Goal: Task Accomplishment & Management: Use online tool/utility

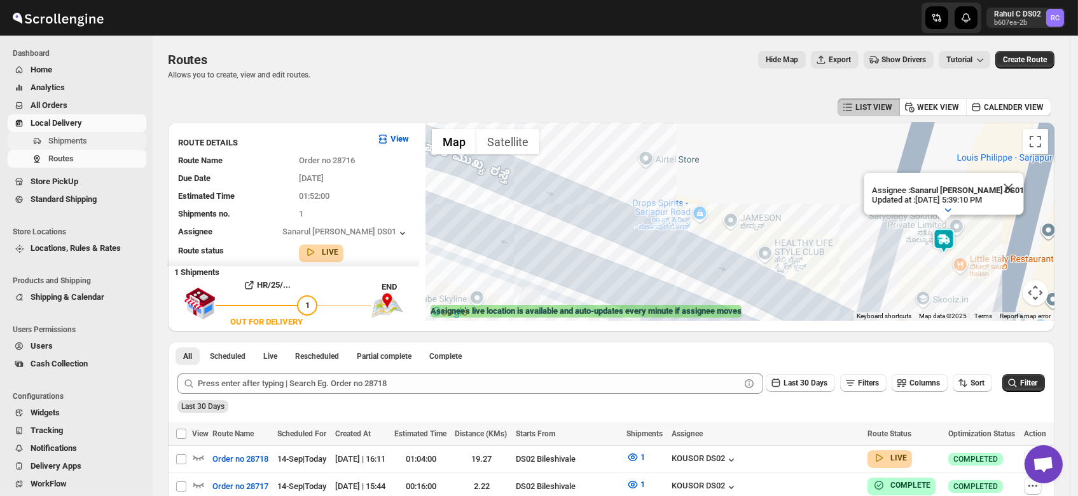
scroll to position [4, 0]
click at [63, 144] on span "Shipments" at bounding box center [67, 141] width 39 height 10
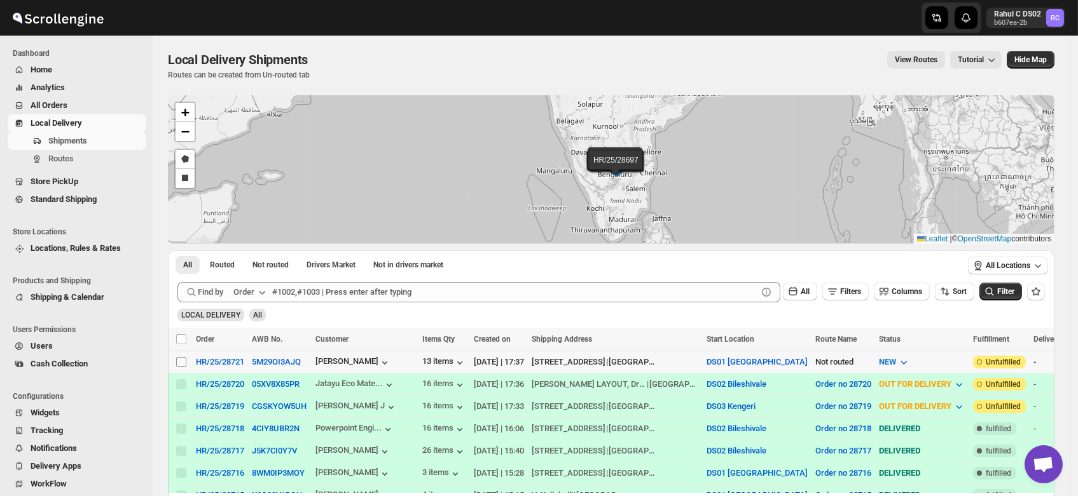
click at [182, 363] on input "Select shipment" at bounding box center [181, 362] width 10 height 10
checkbox input "true"
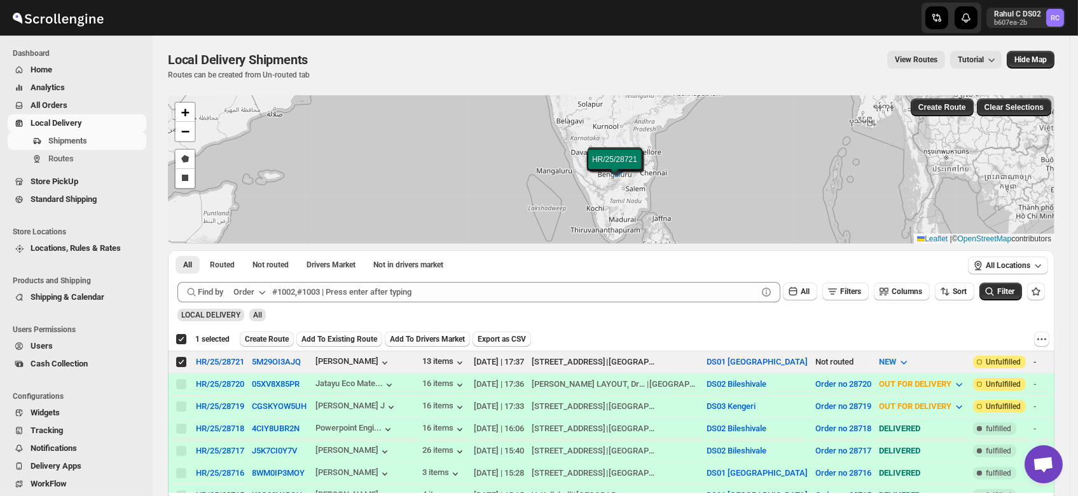
click at [264, 338] on span "Create Route" at bounding box center [267, 339] width 44 height 10
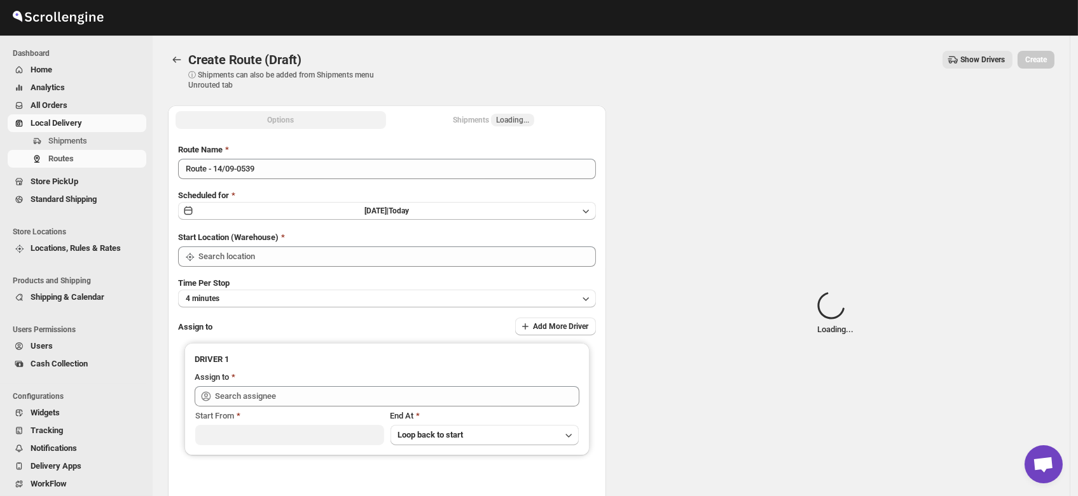
type input "DS01 [GEOGRAPHIC_DATA]"
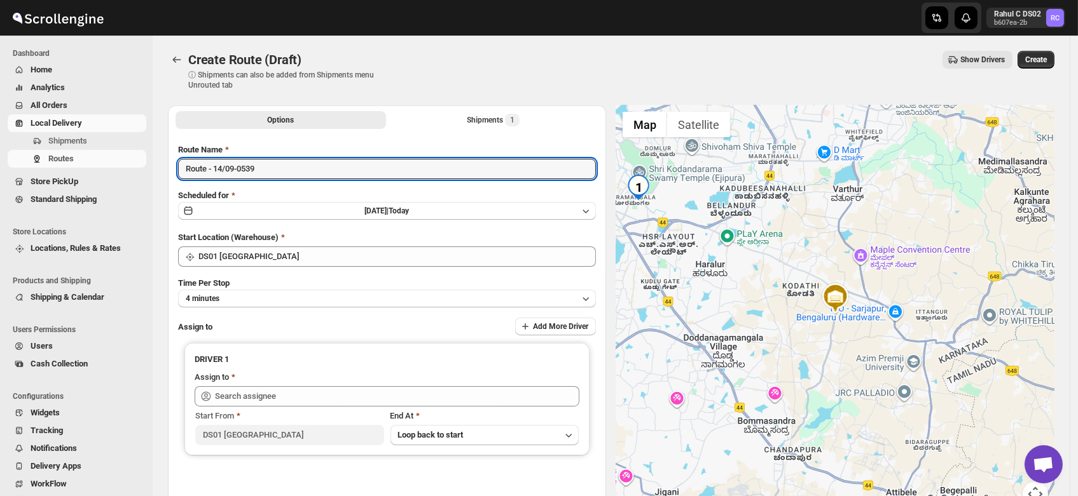
drag, startPoint x: 270, startPoint y: 168, endPoint x: 130, endPoint y: 180, distance: 140.3
click at [130, 180] on div "Skip to content Rahul C DS02 b607ea-2b RC Dashboard Home Analytics All Orders L…" at bounding box center [539, 305] width 1078 height 610
type input "Order no 28721"
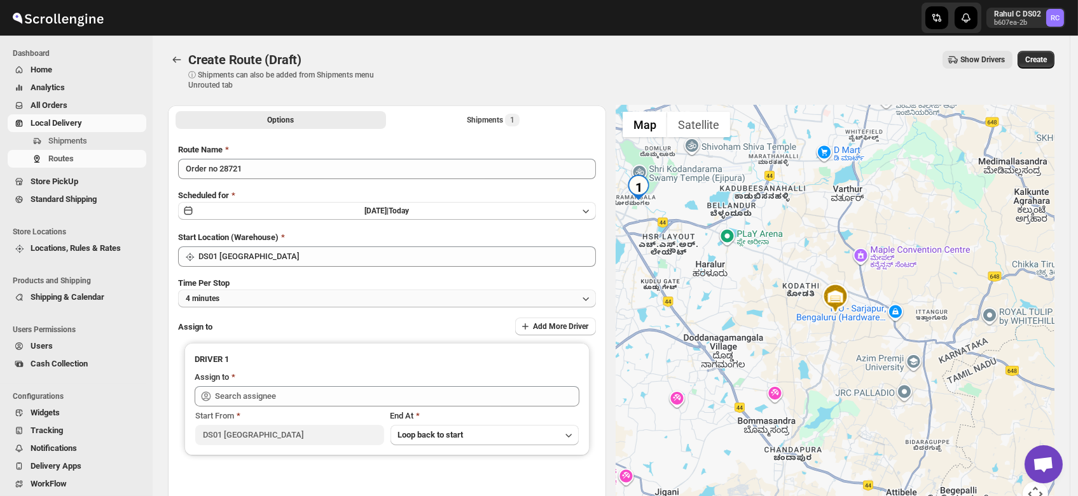
click at [223, 299] on button "4 minutes" at bounding box center [387, 299] width 418 height 18
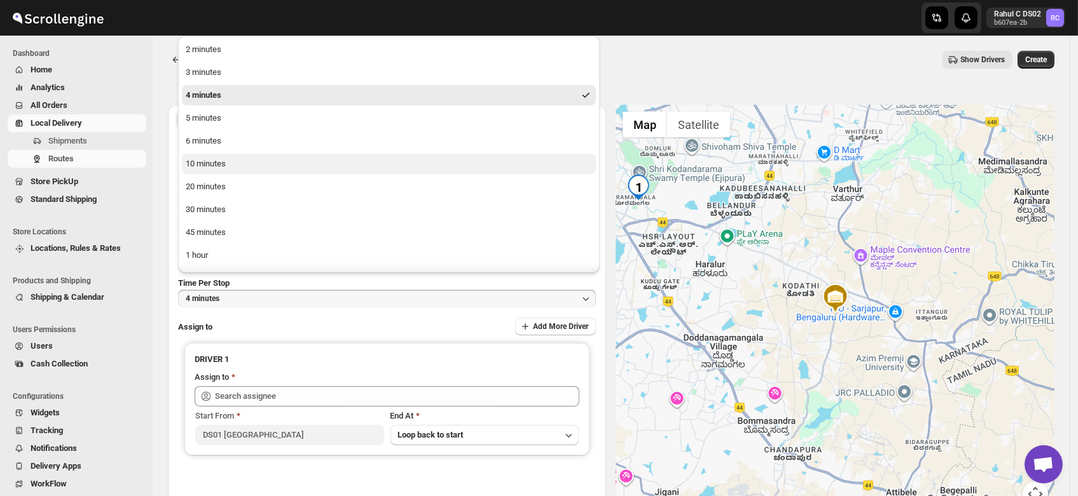
click at [201, 163] on div "10 minutes" at bounding box center [206, 164] width 40 height 13
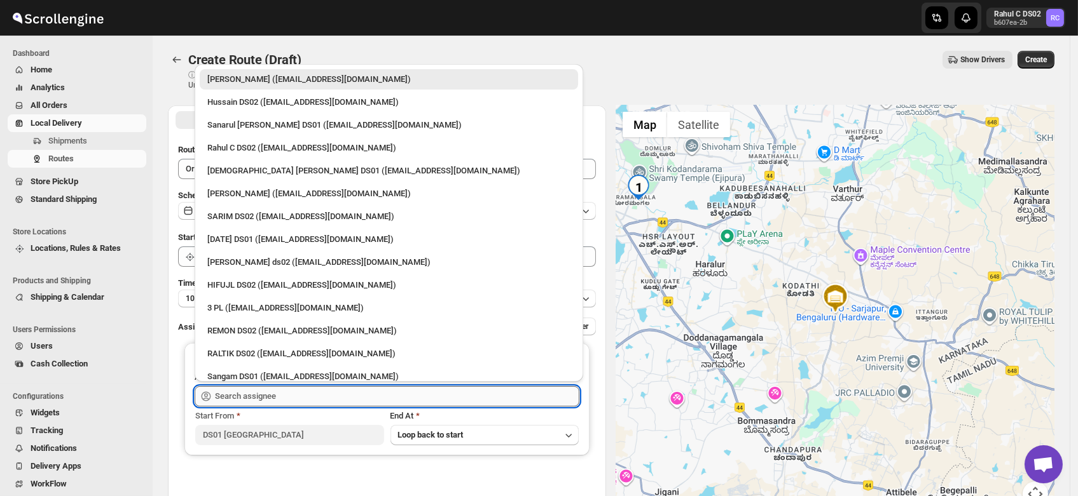
click at [239, 395] on input "text" at bounding box center [397, 397] width 364 height 20
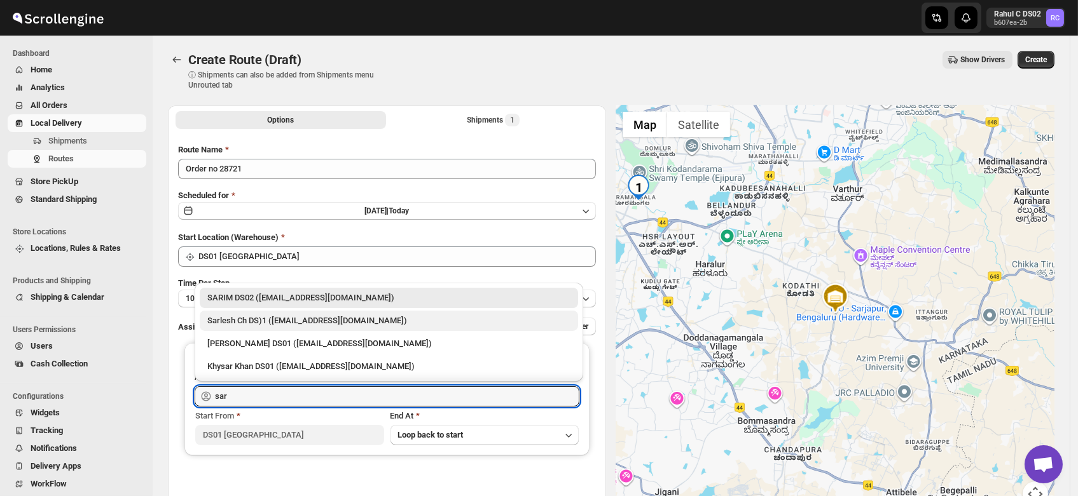
click at [280, 321] on div "Sarlesh Ch DS)1 (vinapi9521@jazipo.com)" at bounding box center [388, 321] width 363 height 13
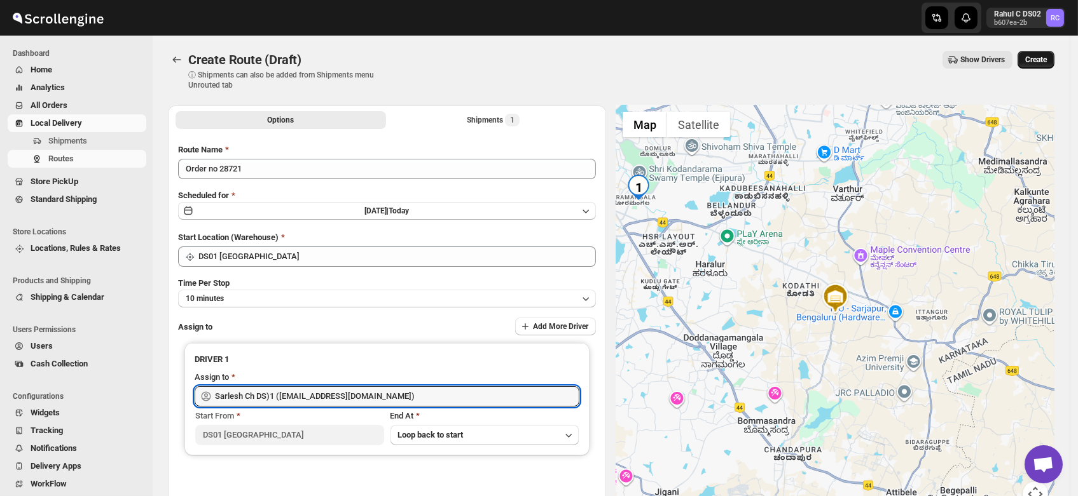
type input "Sarlesh Ch DS)1 ([EMAIL_ADDRESS][DOMAIN_NAME])"
click at [1046, 57] on span "Create" at bounding box center [1036, 60] width 22 height 10
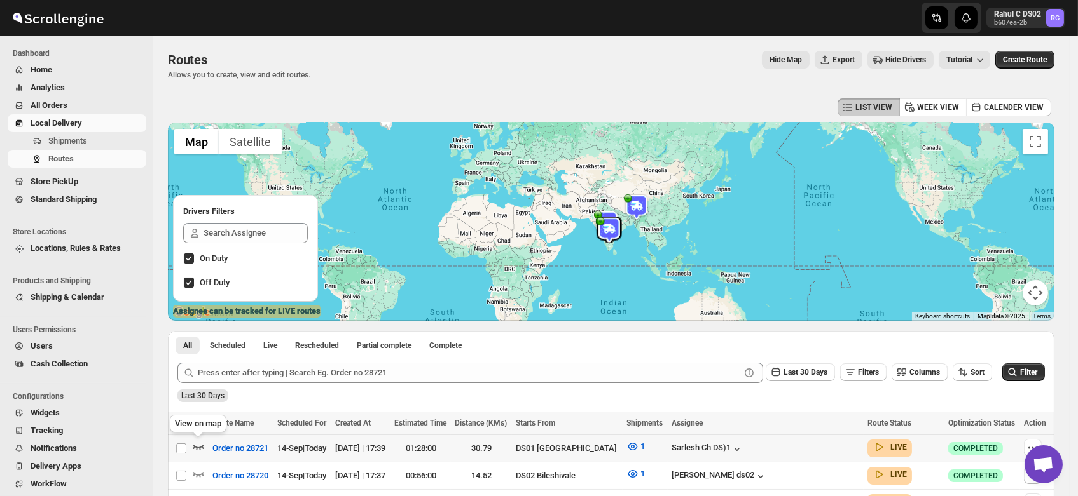
click at [199, 445] on icon "button" at bounding box center [198, 447] width 13 height 13
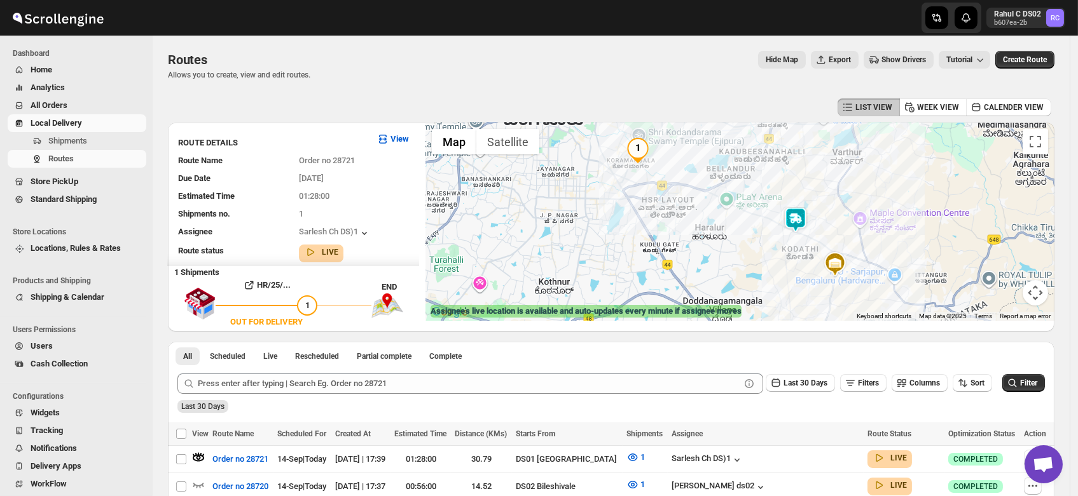
click at [797, 218] on img at bounding box center [795, 219] width 25 height 25
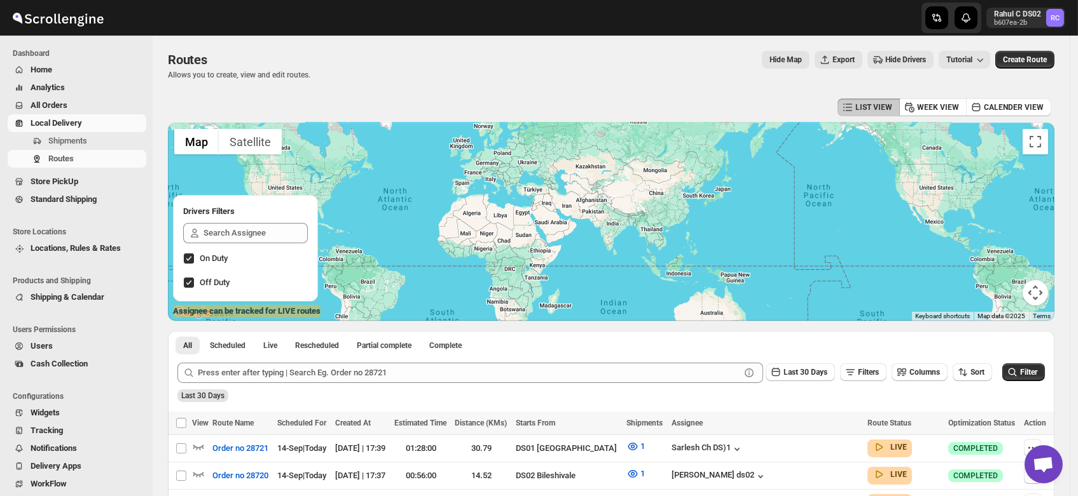
click at [259, 20] on div at bounding box center [191, 18] width 383 height 32
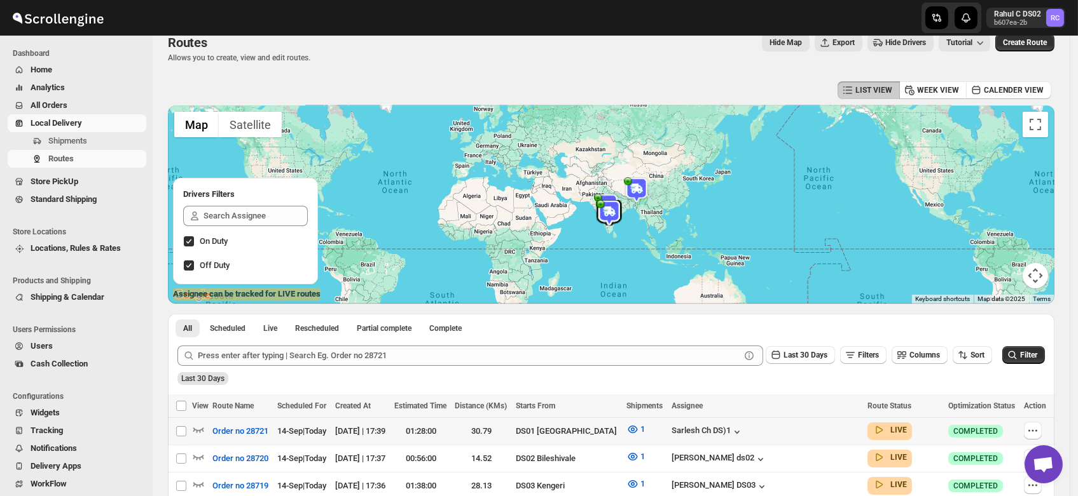
scroll to position [18, 0]
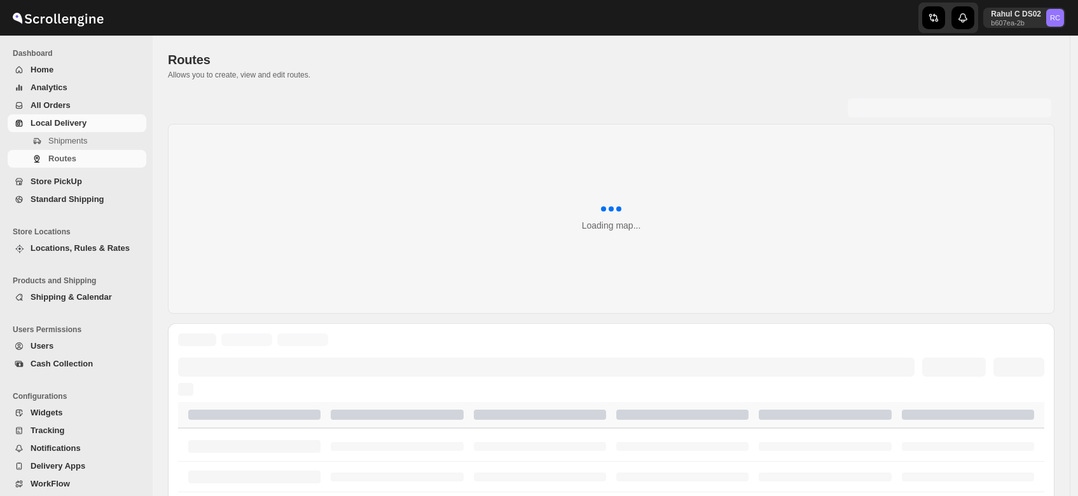
scroll to position [18, 0]
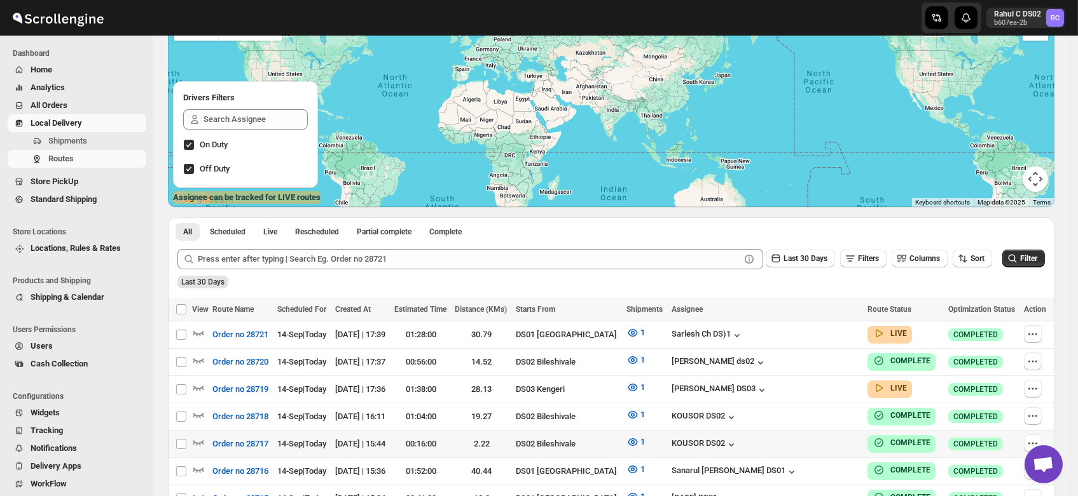
scroll to position [174, 0]
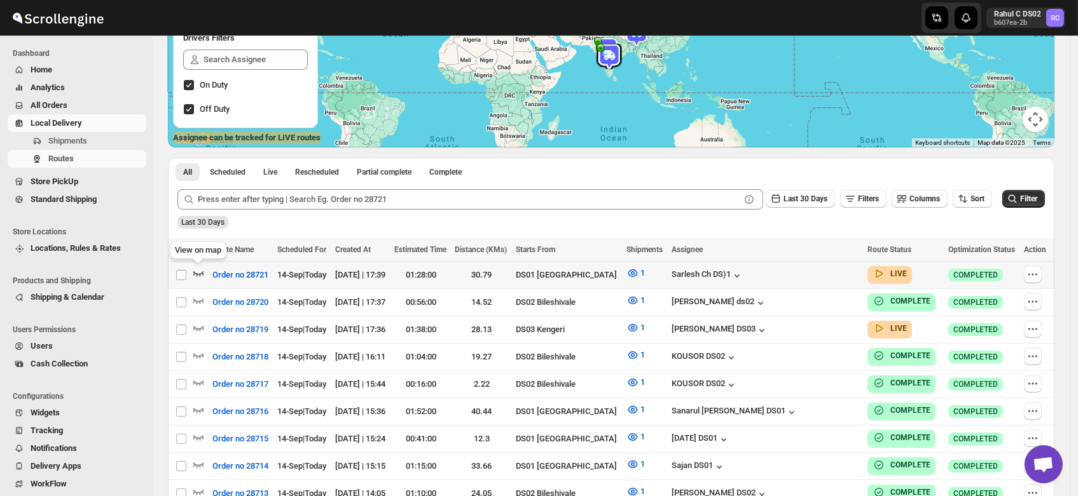
click at [197, 273] on icon "button" at bounding box center [198, 273] width 13 height 13
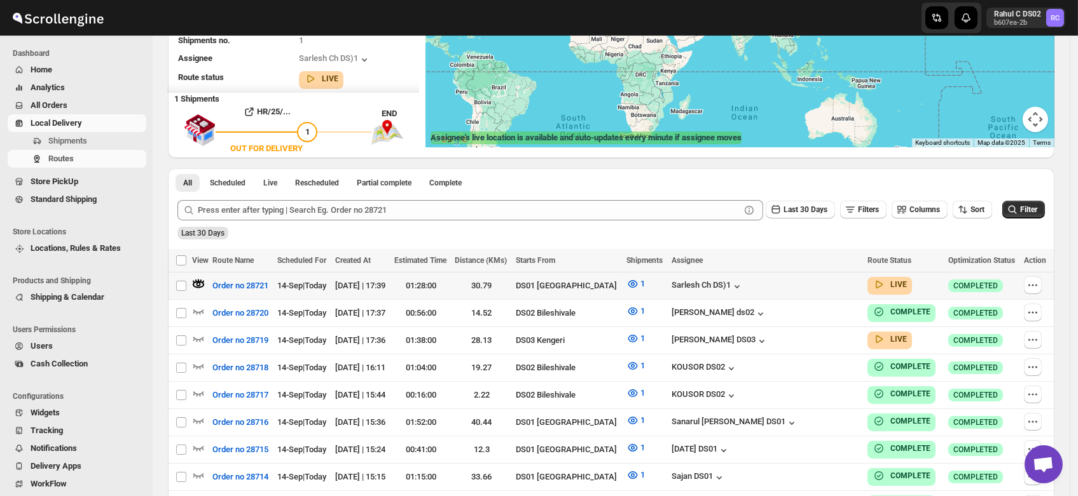
scroll to position [0, 0]
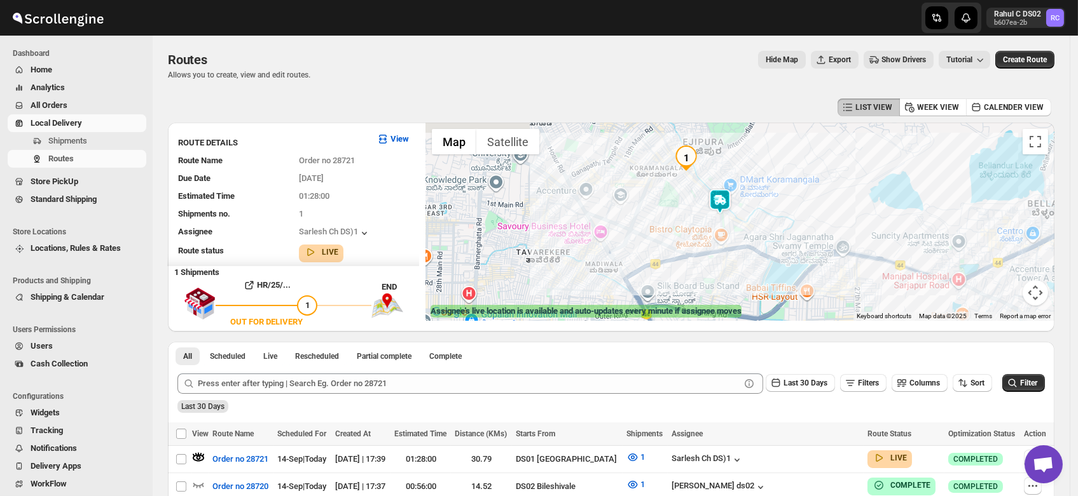
drag, startPoint x: 632, startPoint y: 159, endPoint x: 693, endPoint y: 228, distance: 92.3
click at [693, 228] on div at bounding box center [739, 222] width 629 height 198
click at [720, 198] on img at bounding box center [720, 202] width 25 height 25
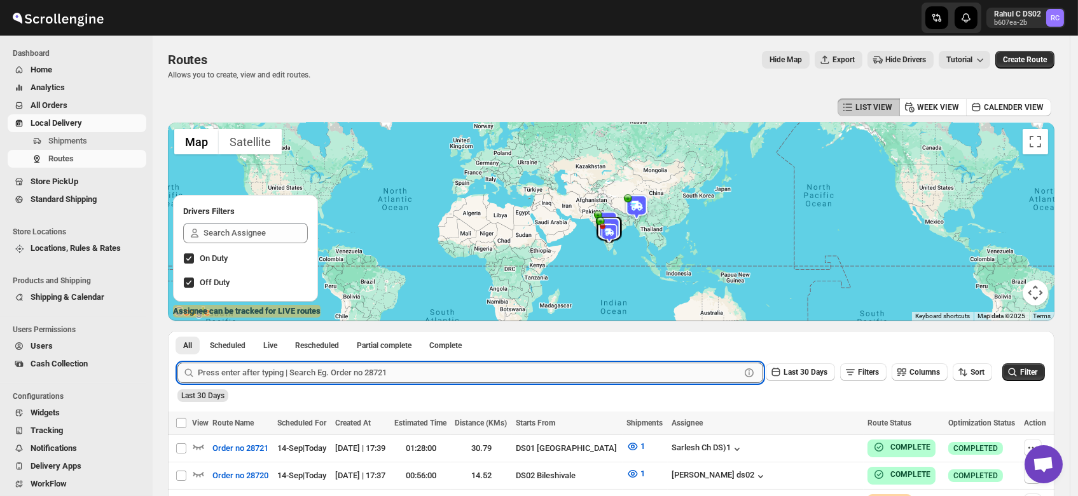
click at [308, 368] on input "text" at bounding box center [469, 373] width 542 height 20
type input "28692"
click at [177, 331] on button "Submit" at bounding box center [195, 337] width 36 height 13
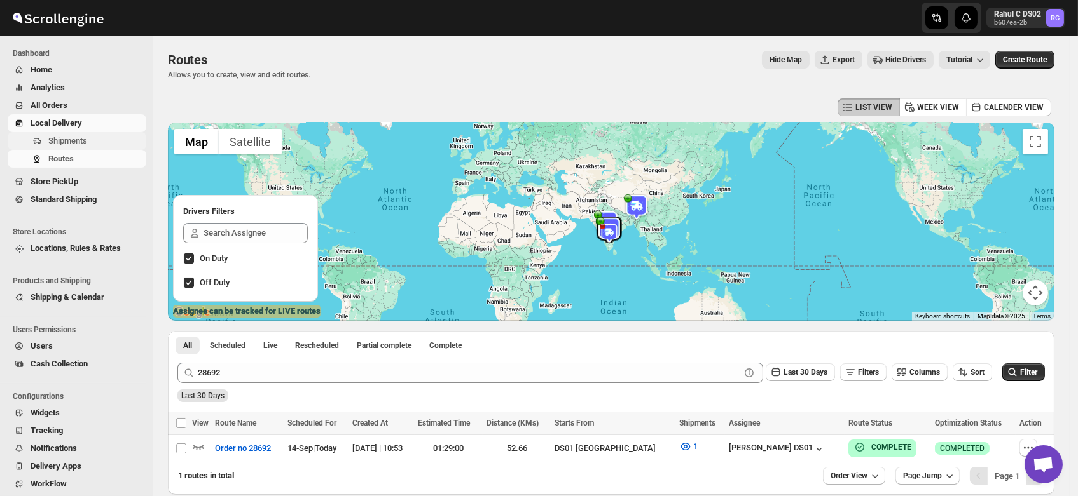
click at [63, 138] on span "Shipments" at bounding box center [67, 141] width 39 height 10
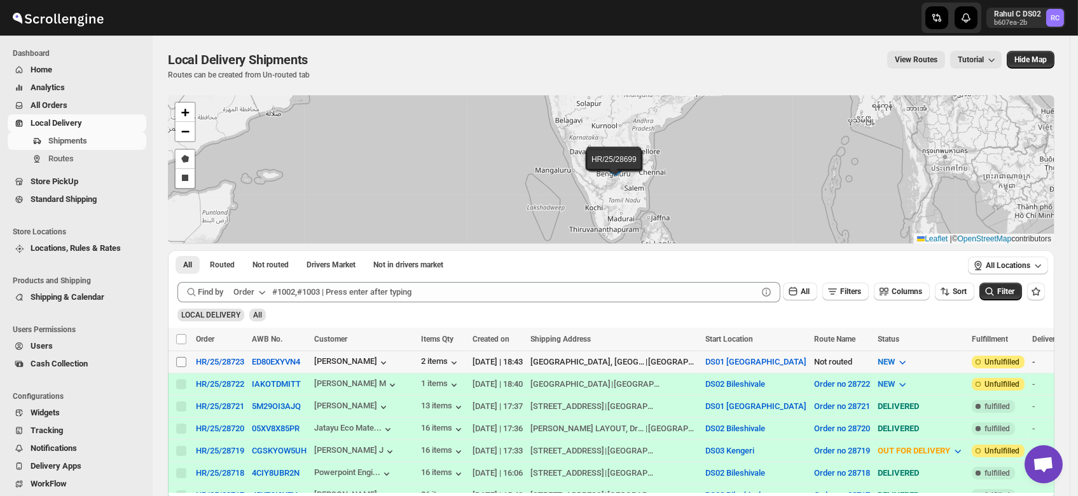
click at [182, 362] on input "Select shipment" at bounding box center [181, 362] width 10 height 10
checkbox input "true"
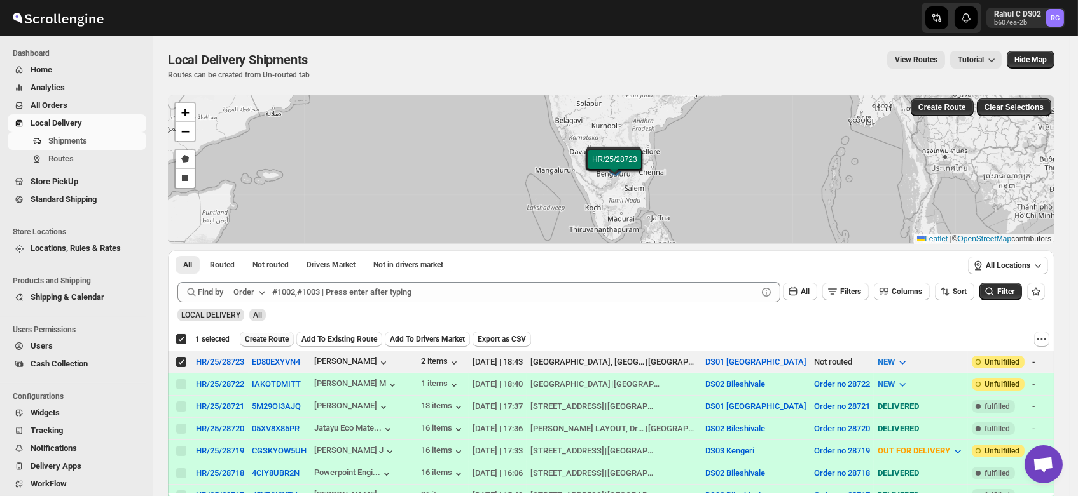
click at [264, 336] on span "Create Route" at bounding box center [267, 339] width 44 height 10
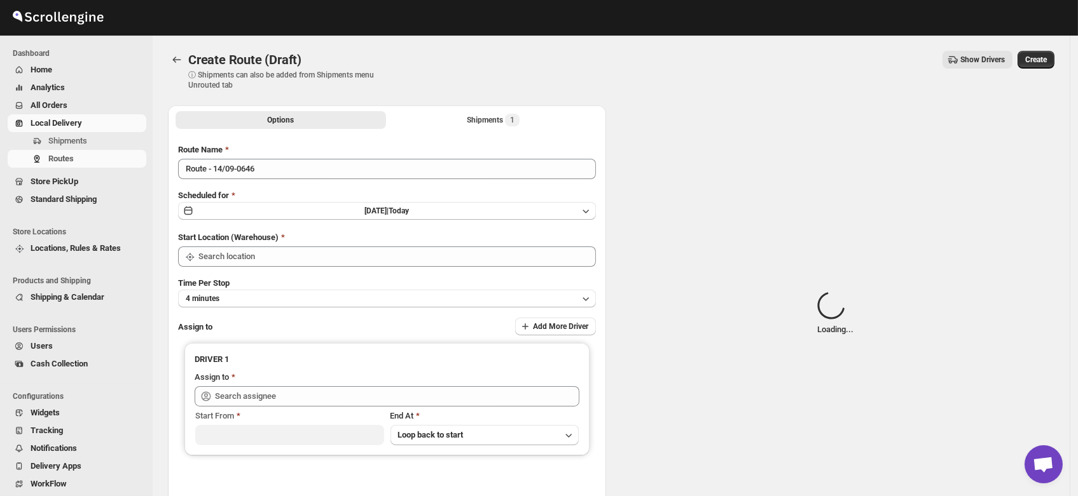
type input "DS01 [GEOGRAPHIC_DATA]"
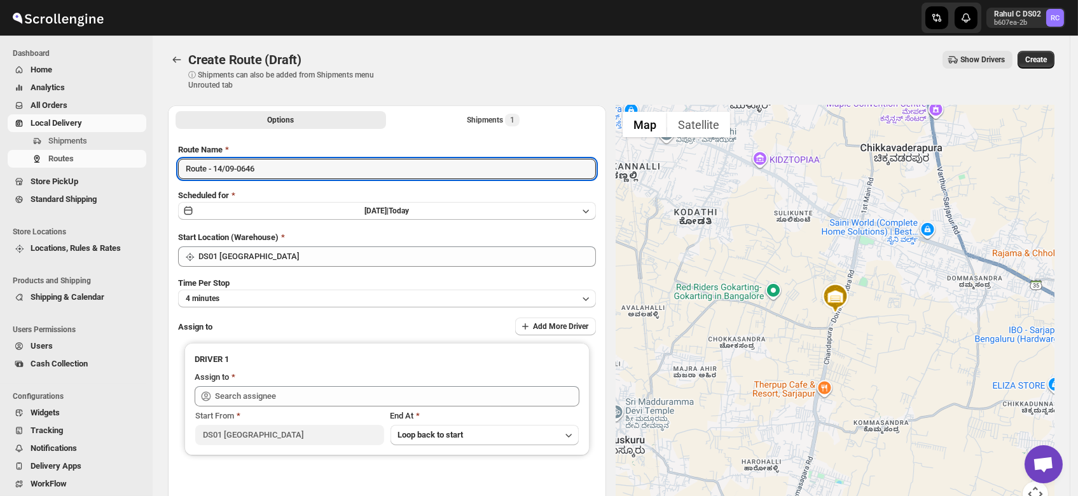
drag, startPoint x: 280, startPoint y: 176, endPoint x: 142, endPoint y: 177, distance: 137.3
click at [142, 177] on div "Skip to content Rahul C DS02 b607ea-2b RC Dashboard Home Analytics All Orders L…" at bounding box center [539, 305] width 1078 height 610
click at [242, 163] on input "Order no" at bounding box center [387, 169] width 418 height 20
type input "Order no 28723"
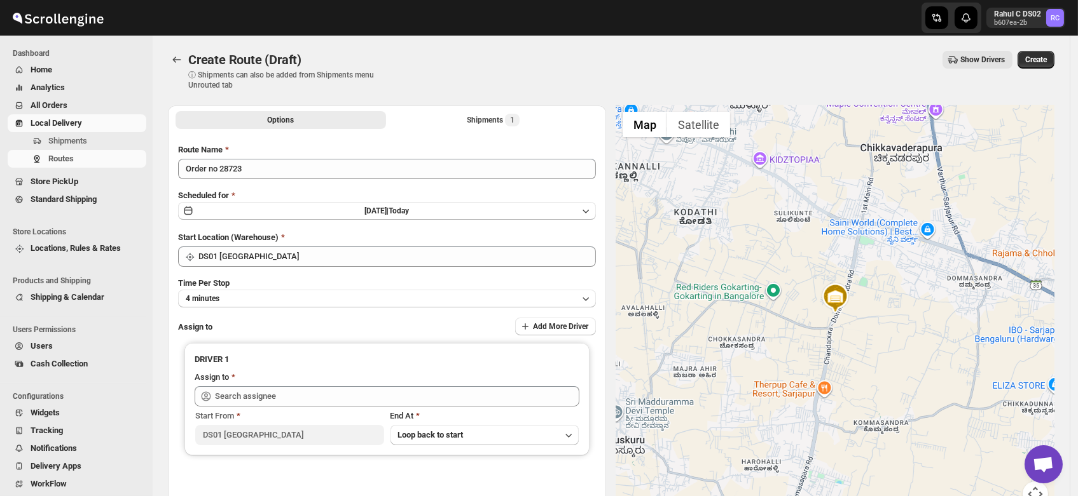
click at [242, 308] on div "Route Name Order no 28723 Scheduled for Sun Sep 14 2025 | Today Start Location …" at bounding box center [387, 322] width 418 height 357
click at [231, 293] on button "4 minutes" at bounding box center [387, 299] width 418 height 18
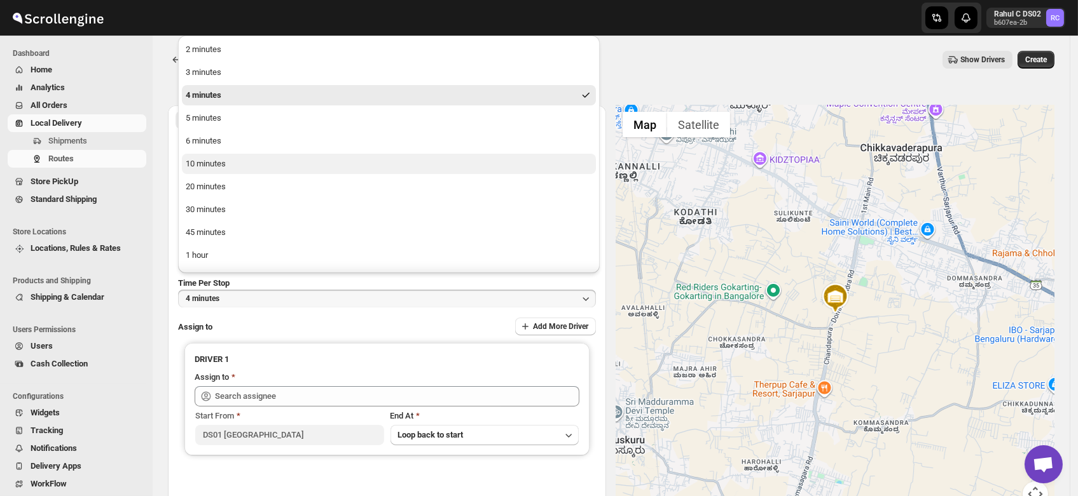
click at [207, 165] on div "10 minutes" at bounding box center [206, 164] width 40 height 13
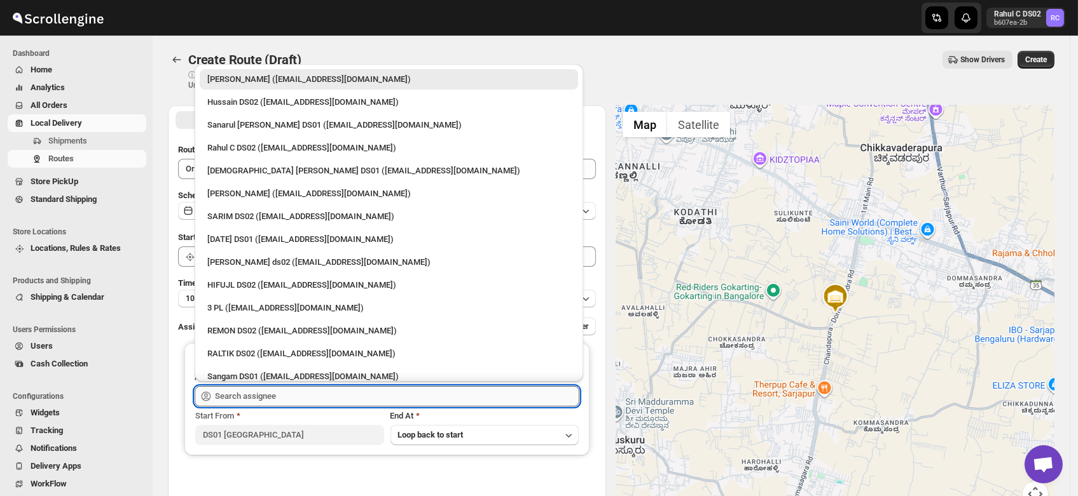
click at [259, 394] on input "text" at bounding box center [397, 397] width 364 height 20
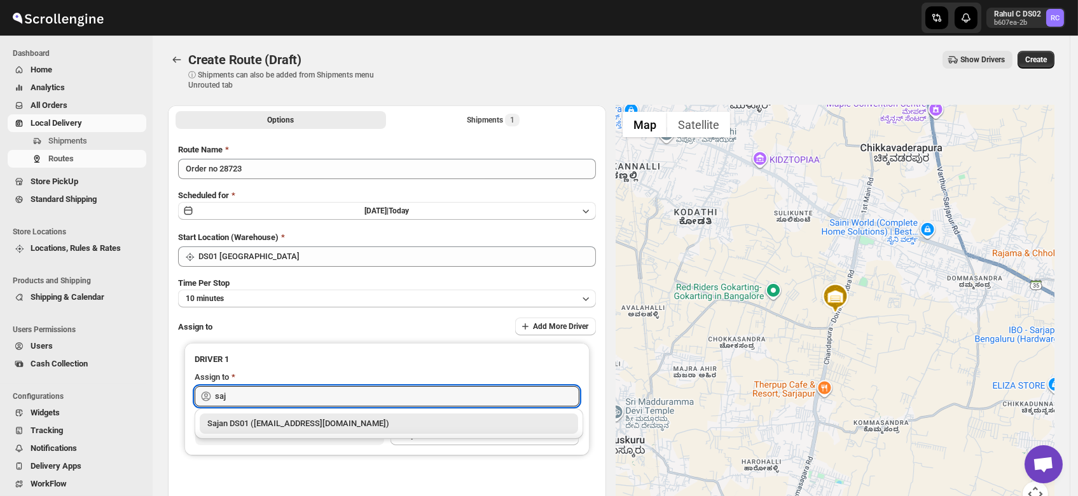
click at [261, 421] on div "Sajan DS01 (lofadat883@coderdir.com)" at bounding box center [388, 424] width 363 height 13
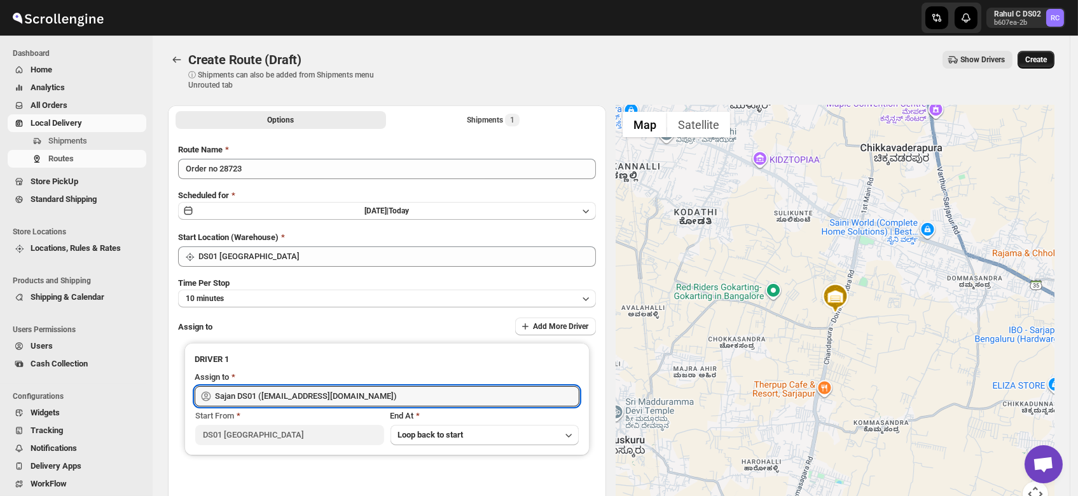
type input "Sajan DS01 (lofadat883@coderdir.com)"
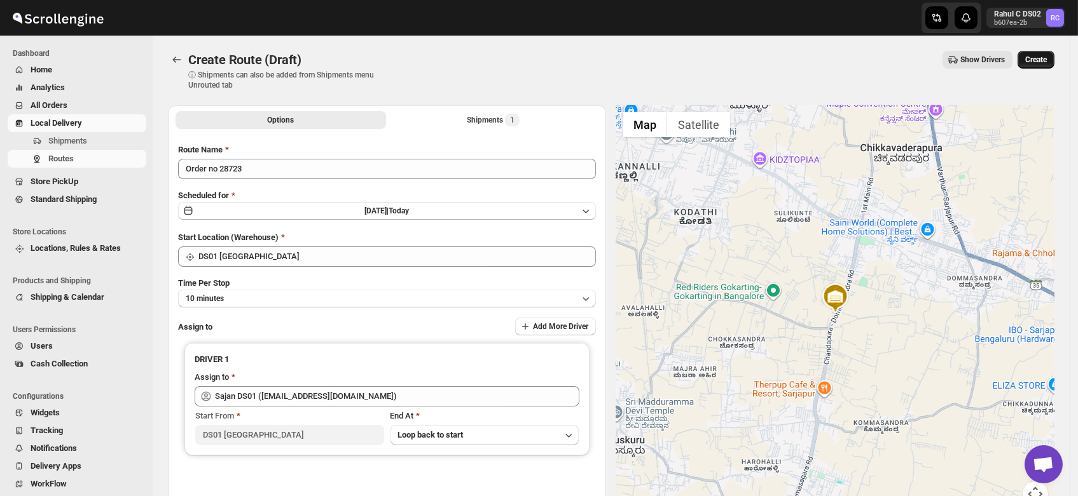
click at [1039, 65] on button "Create" at bounding box center [1035, 60] width 37 height 18
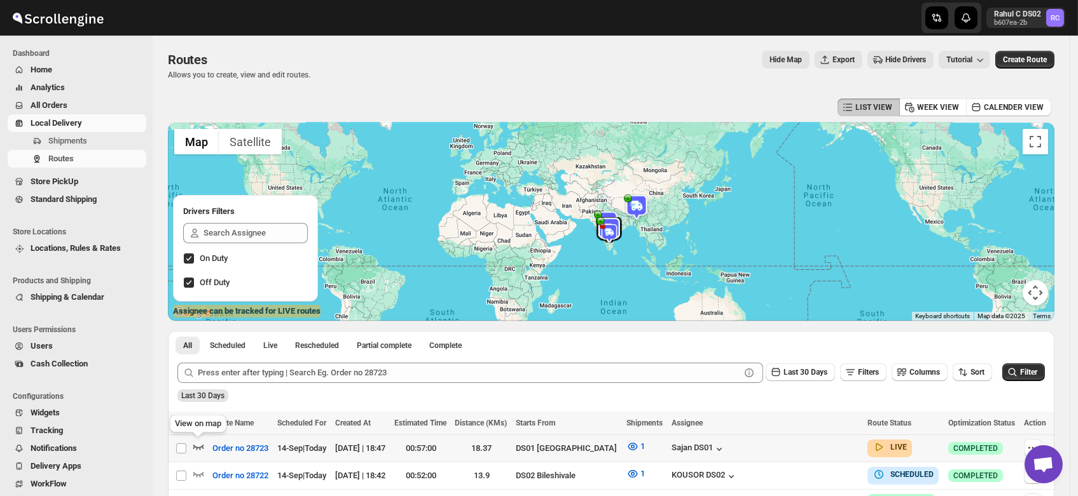
click at [198, 446] on icon "button" at bounding box center [198, 447] width 13 height 13
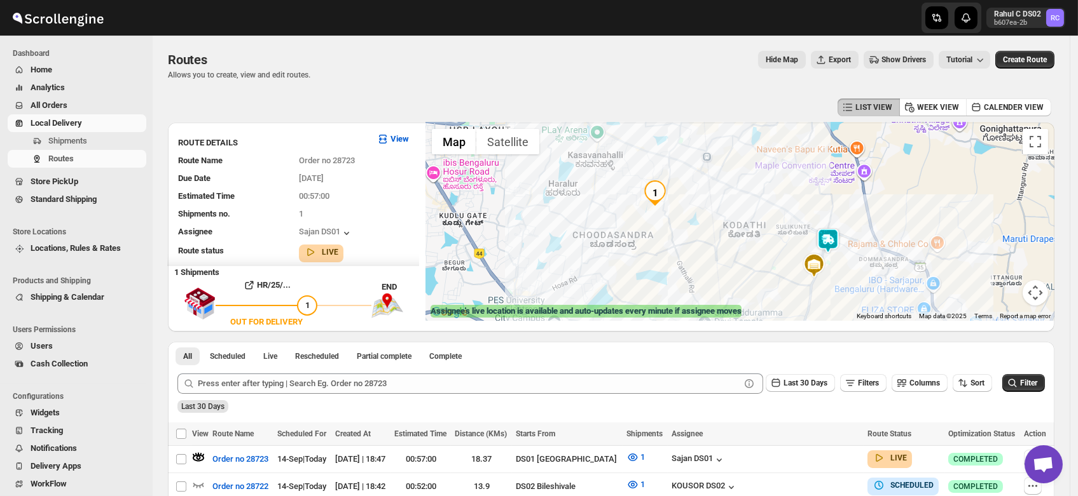
click at [837, 242] on img at bounding box center [827, 240] width 25 height 25
click at [725, 456] on div "Sajan DS01" at bounding box center [698, 460] width 54 height 13
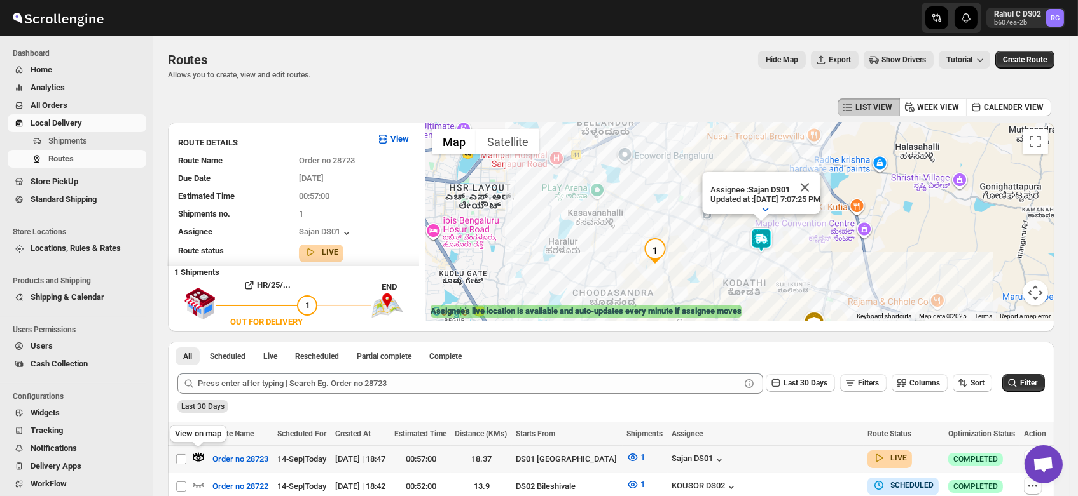
click at [193, 455] on icon "button" at bounding box center [194, 456] width 3 height 3
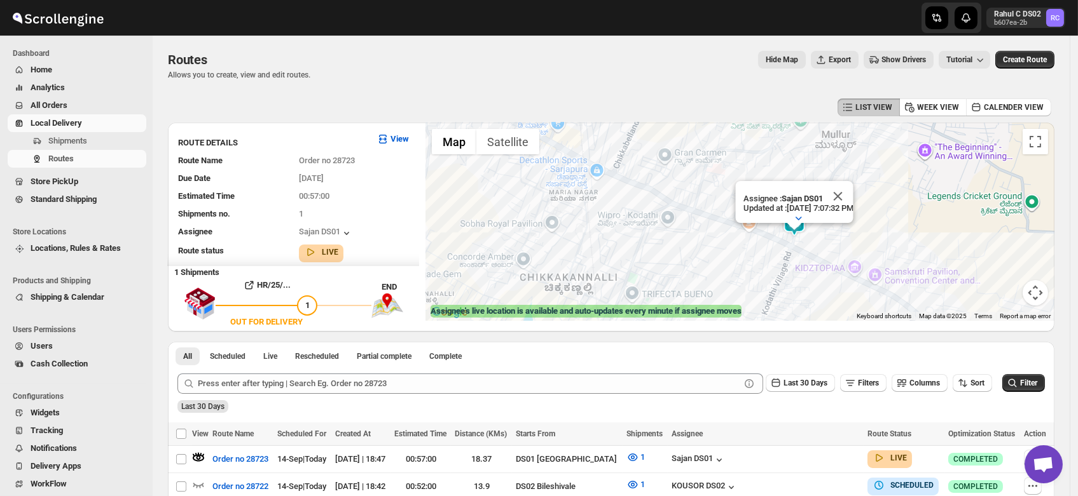
drag, startPoint x: 736, startPoint y: 191, endPoint x: 782, endPoint y: 263, distance: 85.2
click at [782, 263] on div "Assignee : Sajan DS01 Updated at : [DATE] 7:07:32 PM Duty mode Enabled Battery …" at bounding box center [739, 222] width 629 height 198
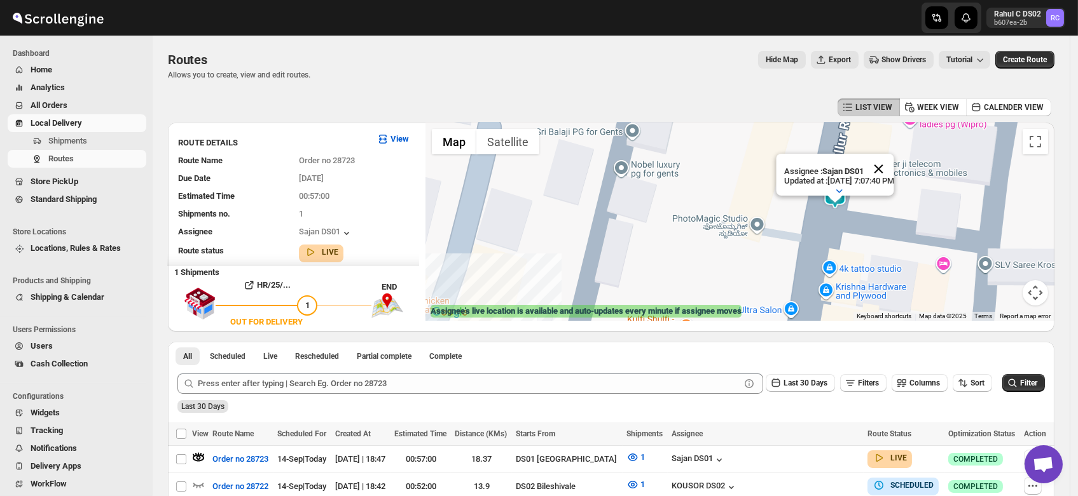
click at [893, 154] on button "Close" at bounding box center [878, 169] width 31 height 31
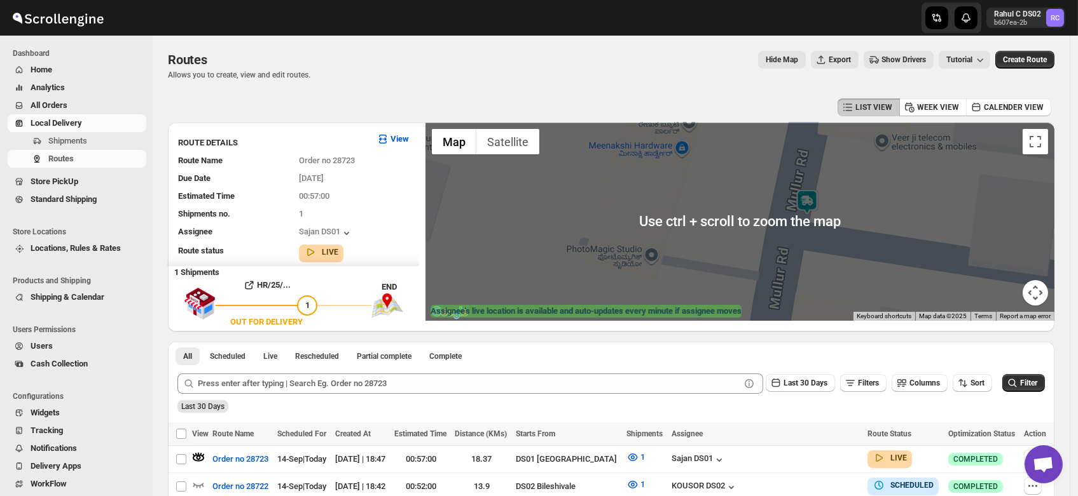
scroll to position [3, 0]
